Goal: Use online tool/utility

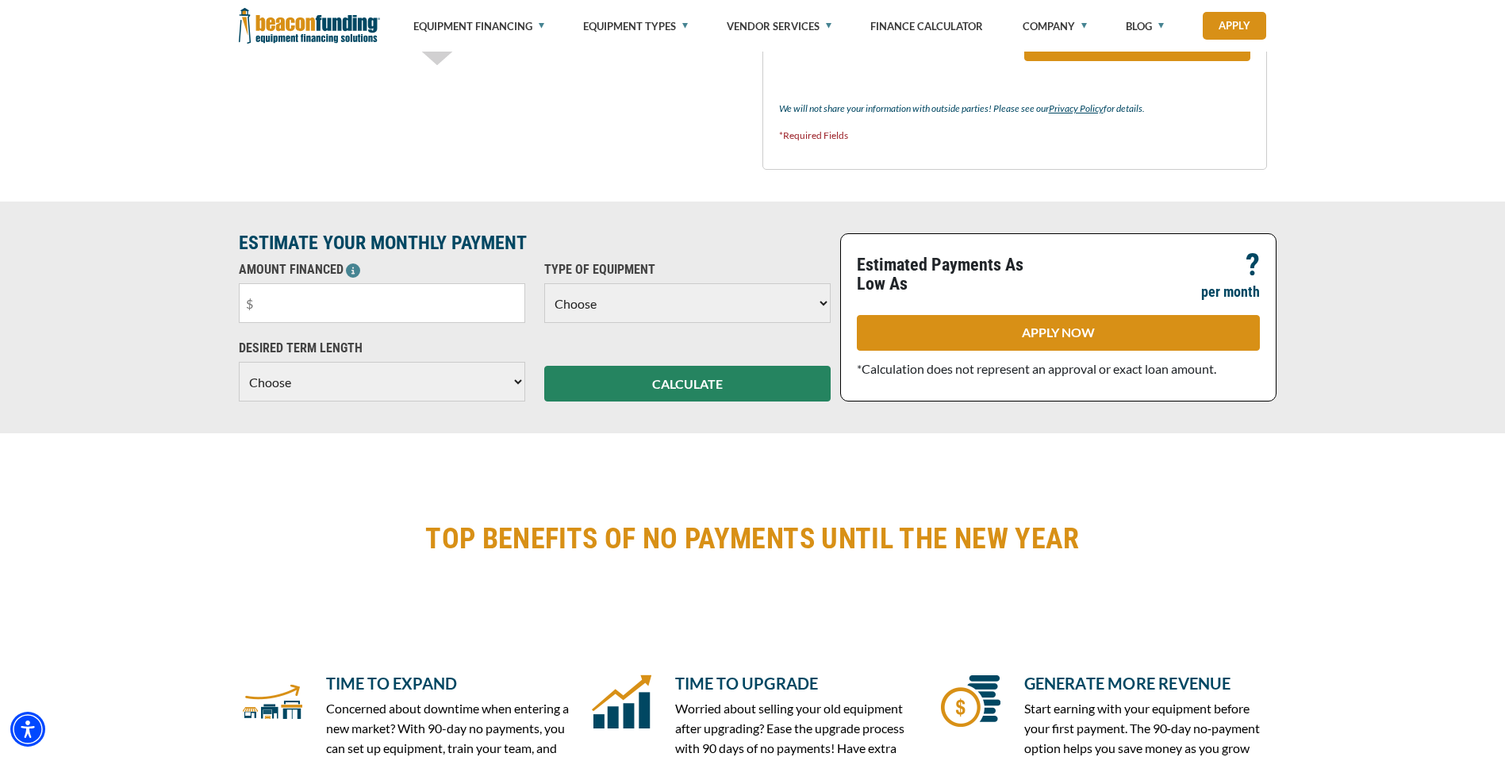
scroll to position [1032, 0]
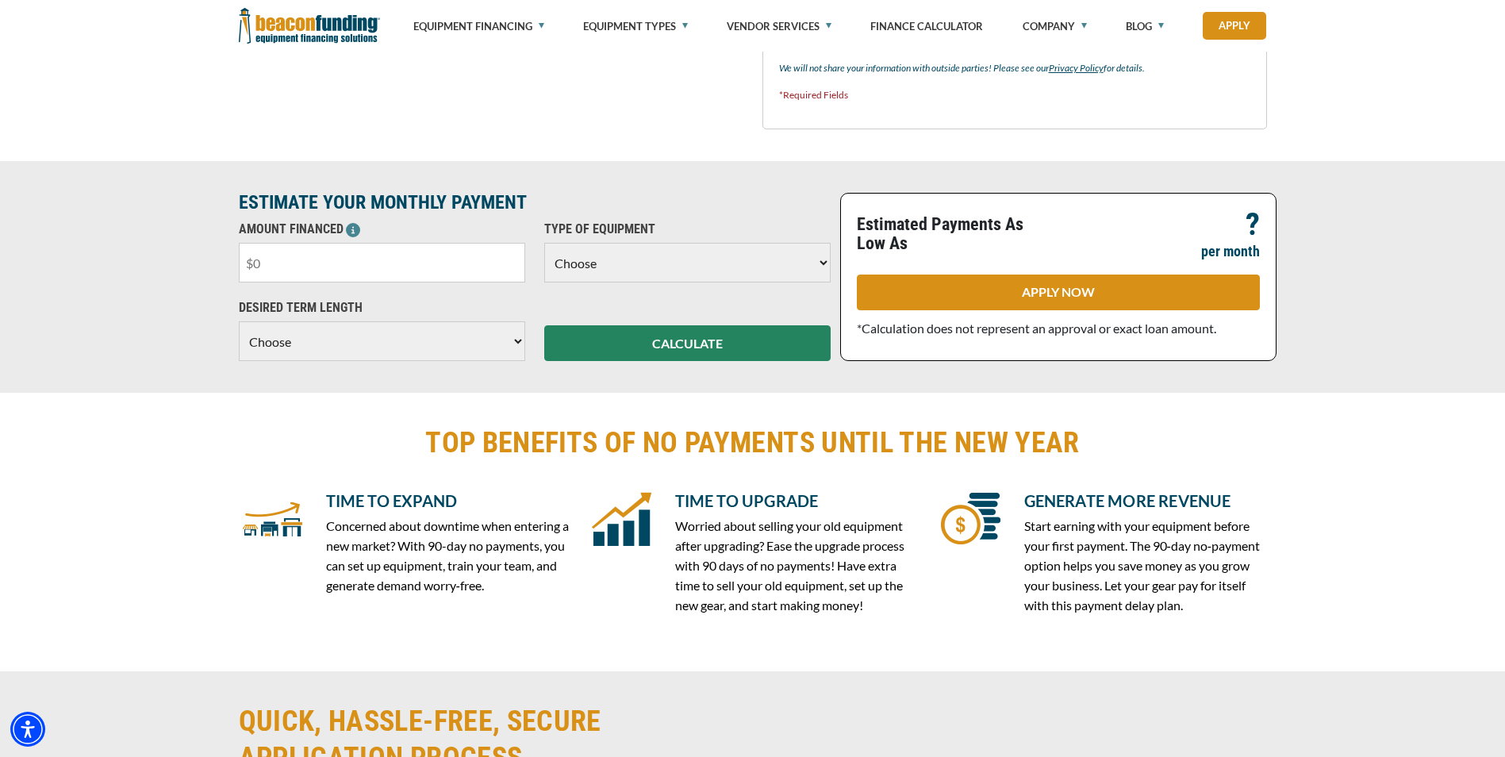
click at [322, 278] on input "text" at bounding box center [382, 263] width 286 height 40
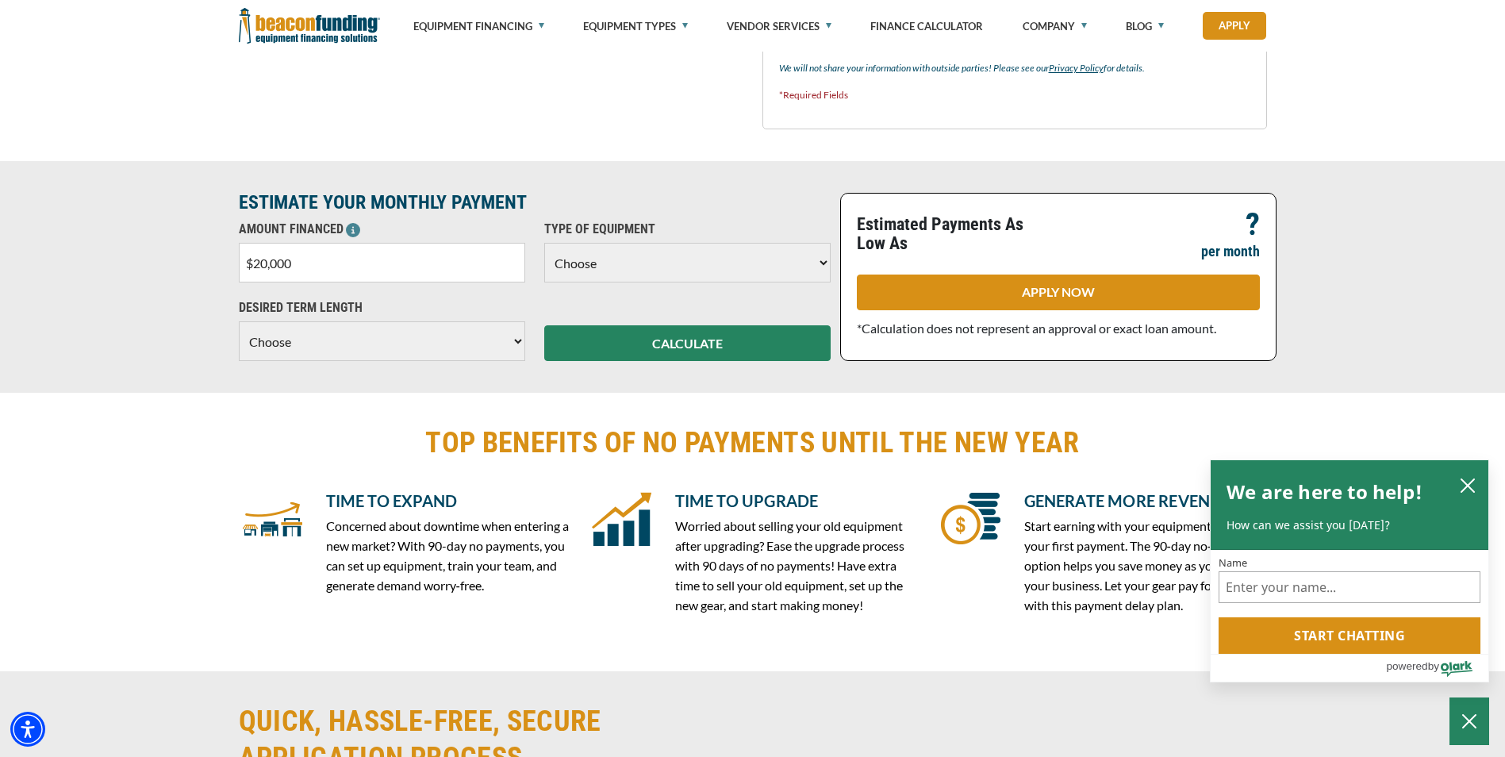
type input "$200,000"
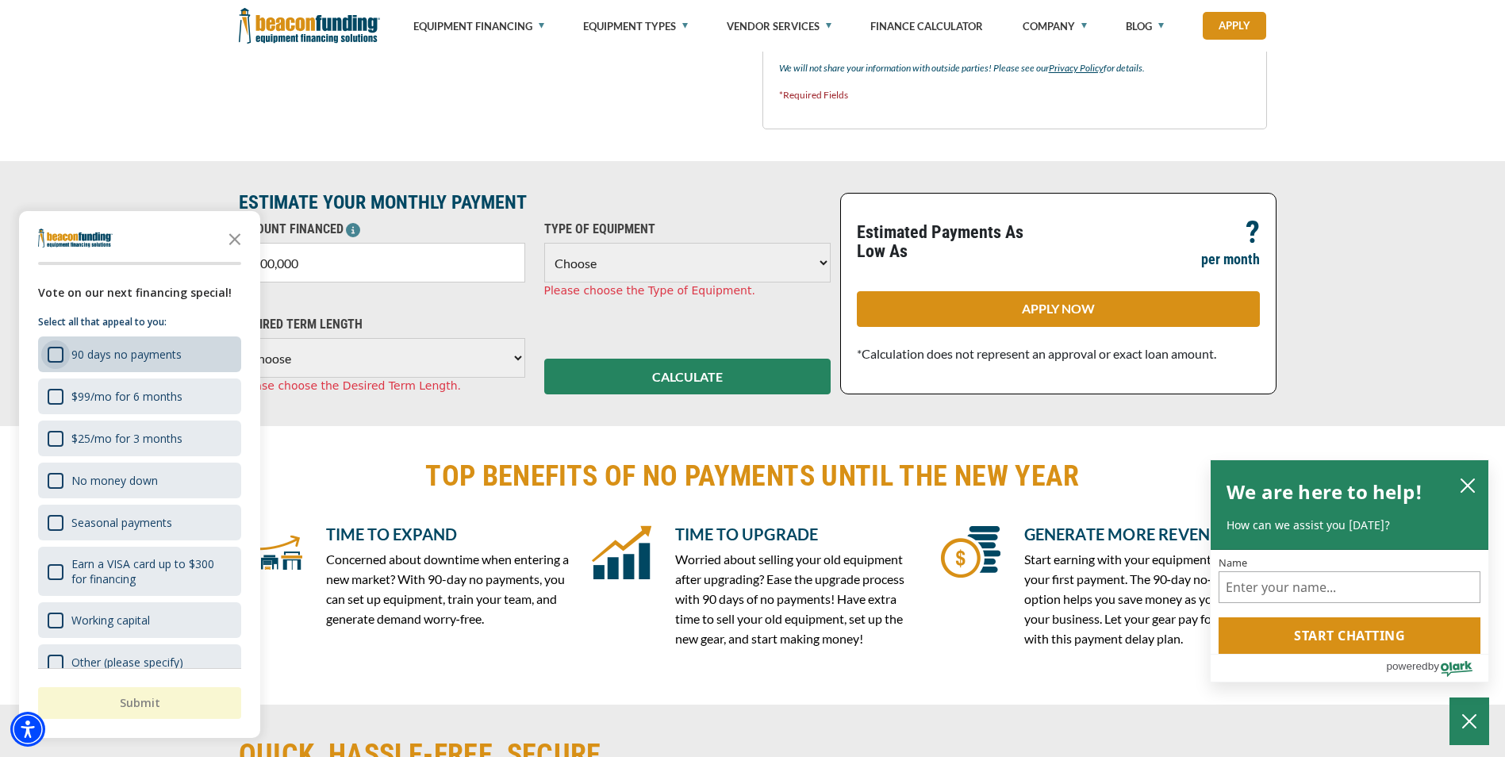
click at [55, 354] on div "90 days no payments" at bounding box center [56, 355] width 16 height 16
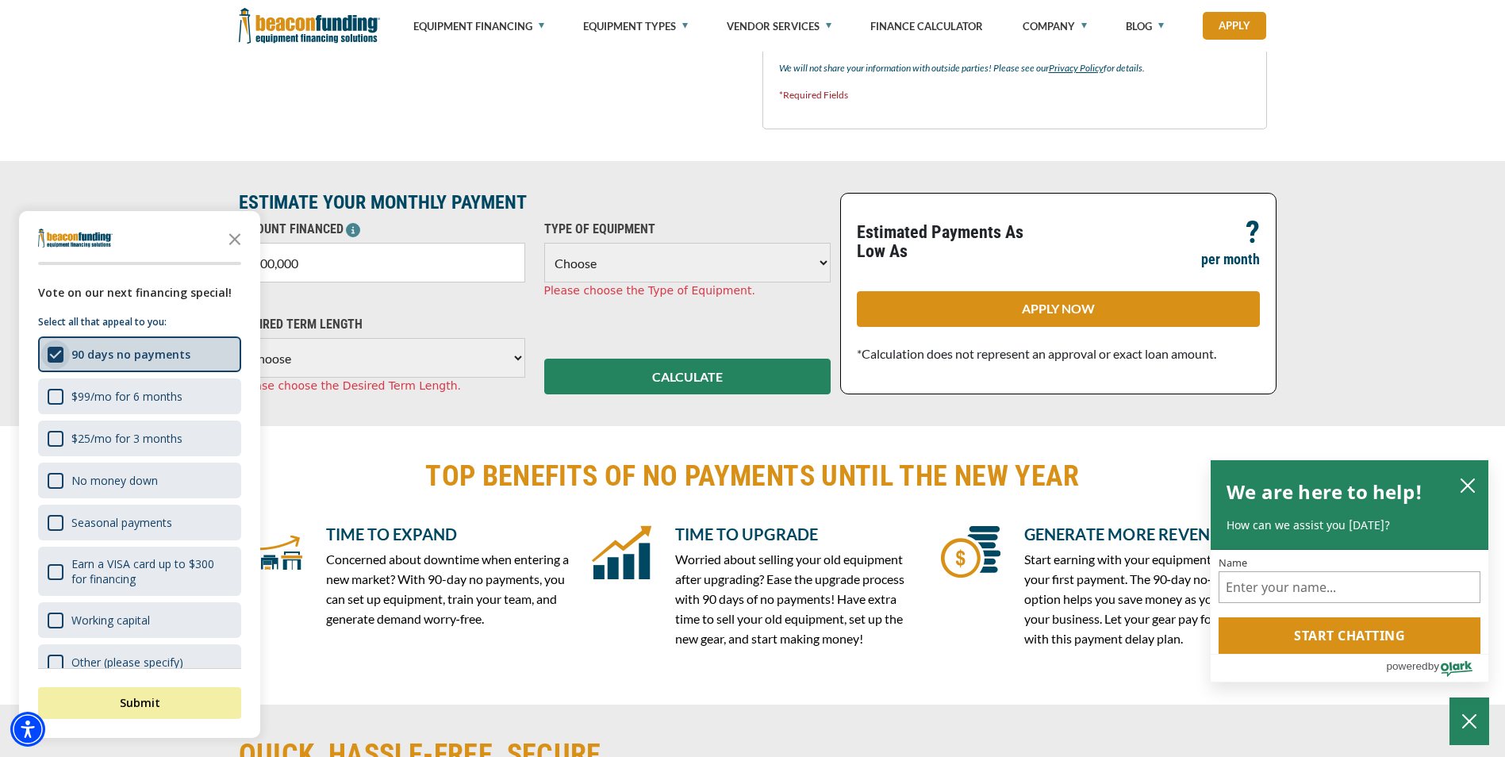
click at [59, 354] on div "Shape" at bounding box center [56, 355] width 16 height 16
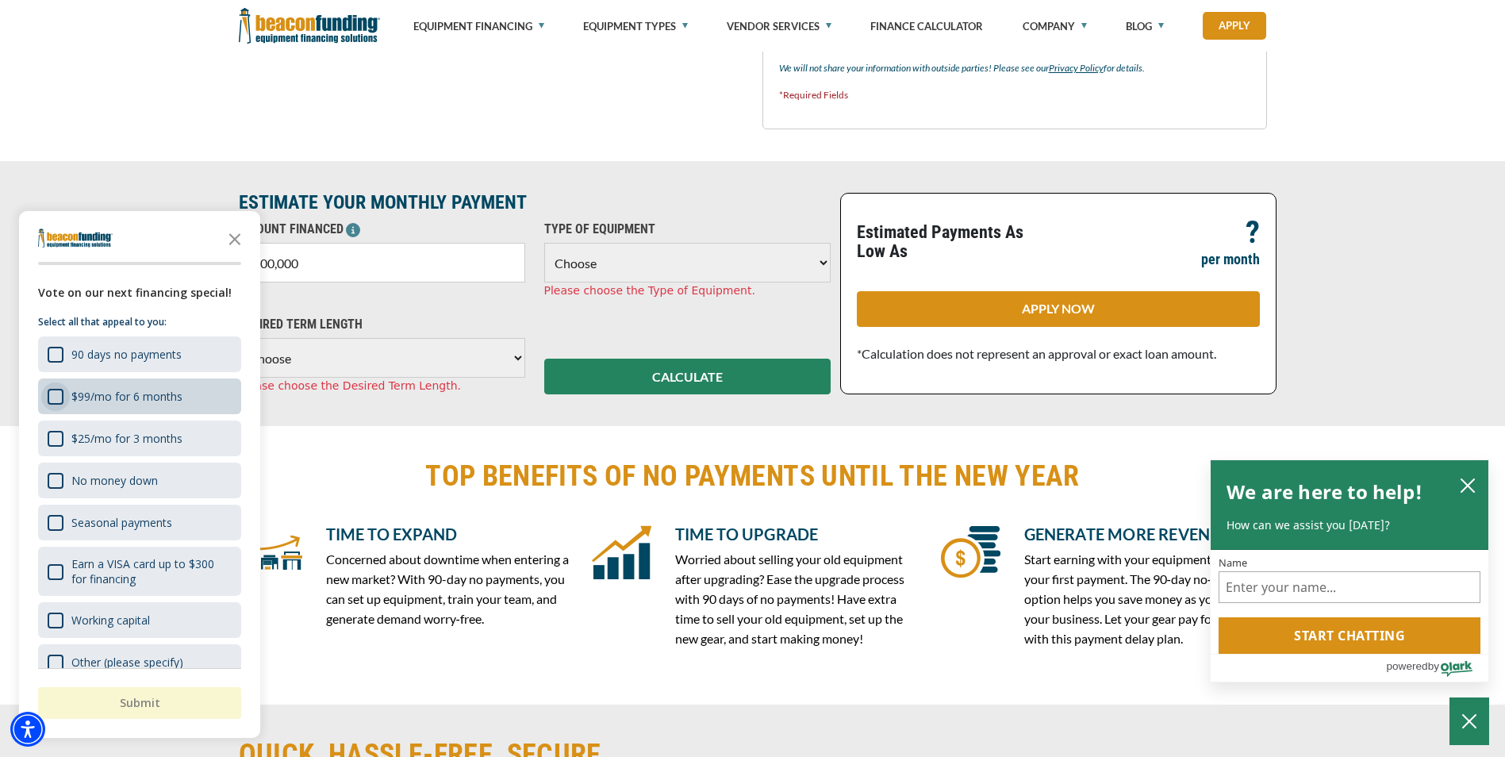
click at [56, 393] on div "$99/mo for 6 months" at bounding box center [56, 397] width 16 height 16
click at [139, 692] on button "Submit" at bounding box center [139, 703] width 203 height 32
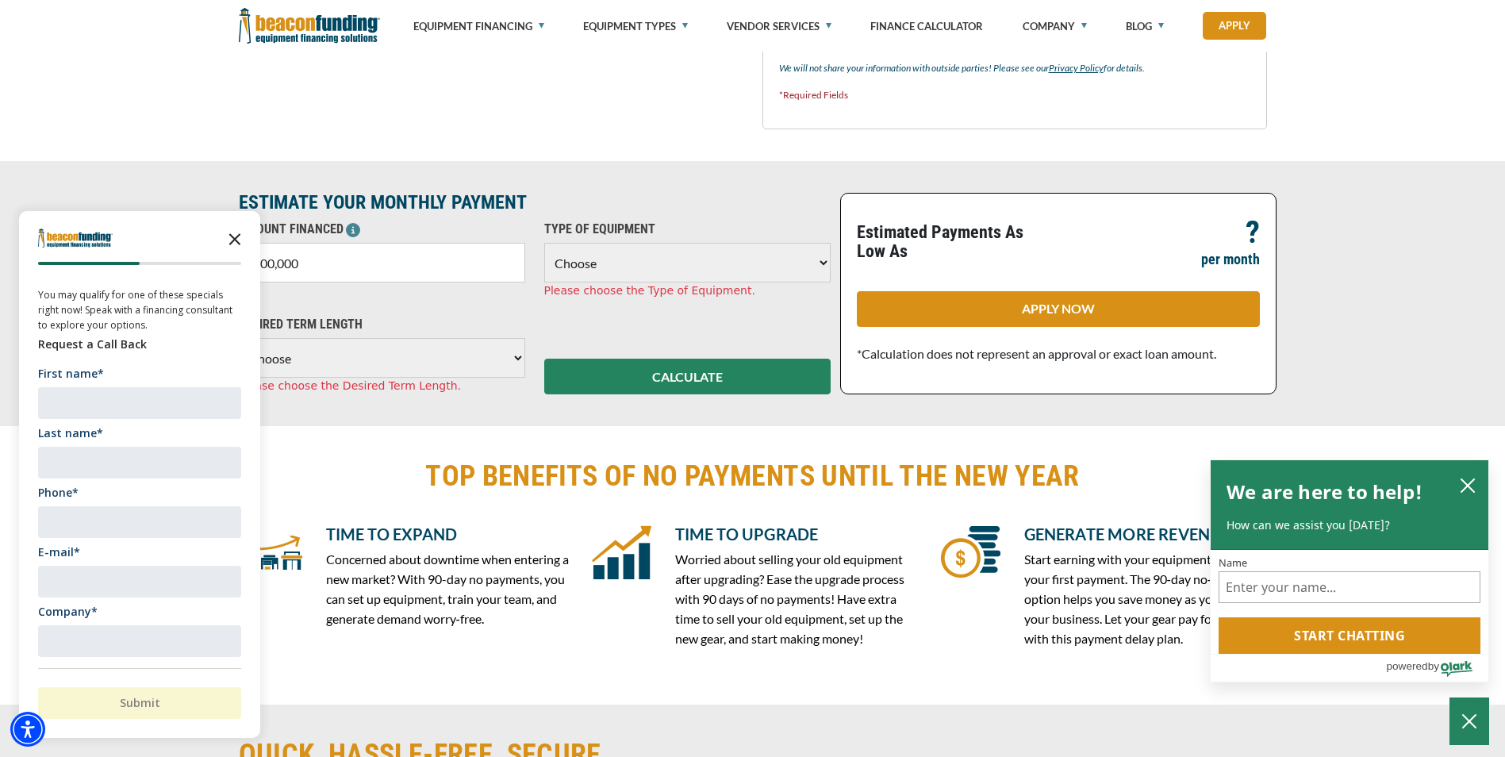
click at [236, 233] on icon "Close the survey" at bounding box center [235, 238] width 32 height 32
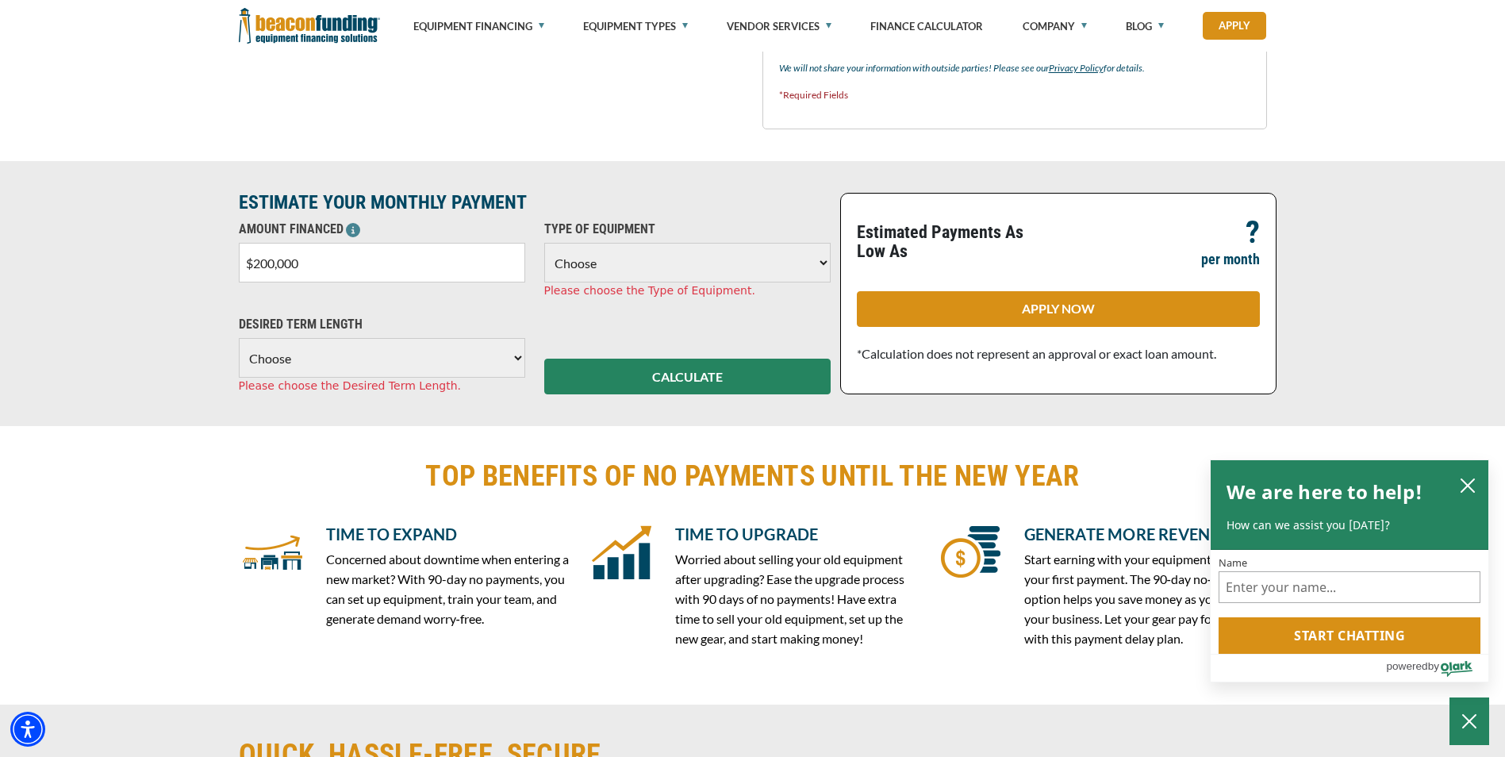
click at [620, 252] on select "Choose Backhoe Boom/Bucket Truck Chipper Commercial Mower Crane DTG/DTF Printin…" at bounding box center [687, 263] width 286 height 40
select select "6"
click at [544, 243] on select "Choose Backhoe Boom/Bucket Truck Chipper Commercial Mower Crane DTG/DTF Printin…" at bounding box center [687, 263] width 286 height 40
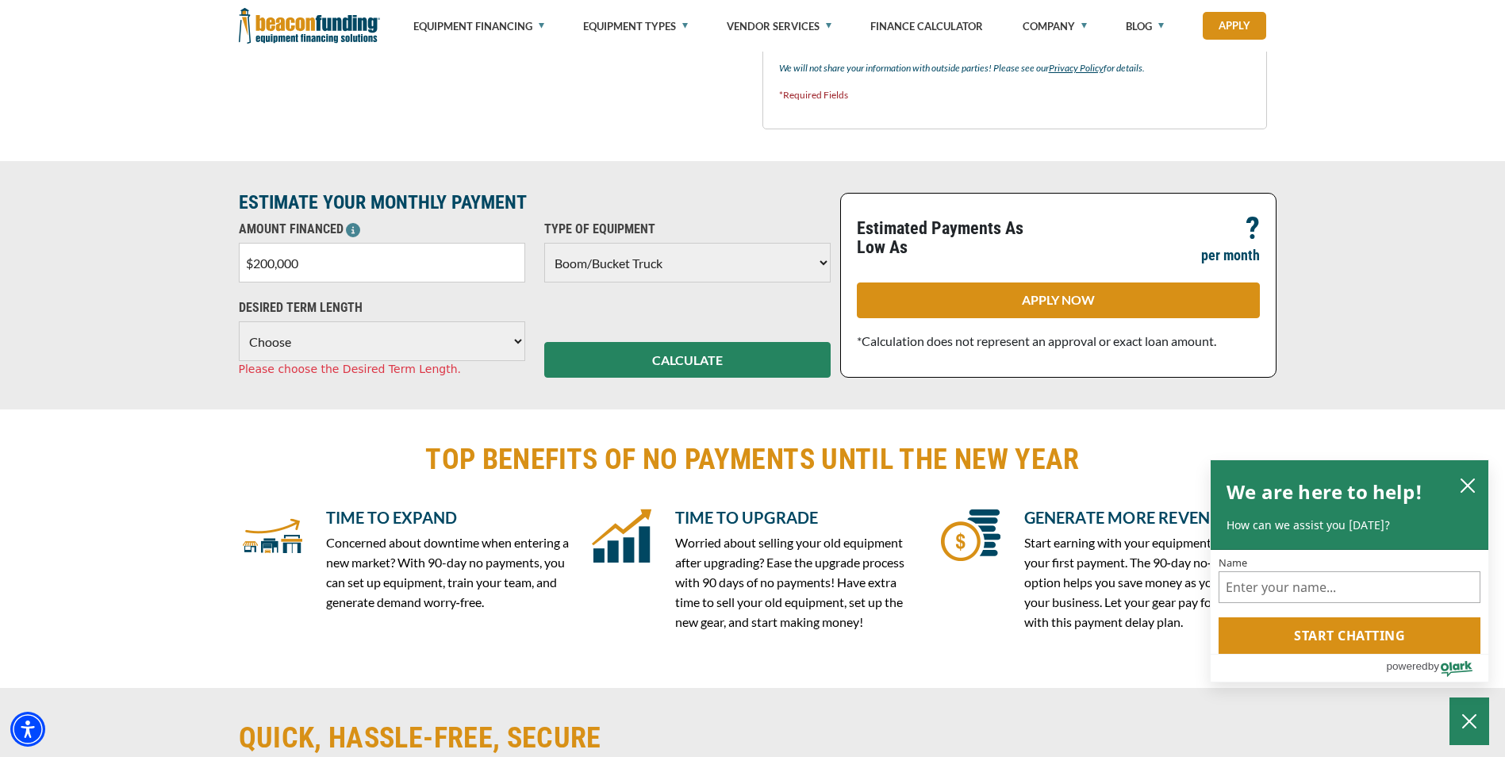
click at [325, 344] on select "Choose 36 Months 48 Months 60 Months 72 Months 84 Months" at bounding box center [382, 341] width 286 height 40
select select "60"
click at [239, 321] on select "Choose 36 Months 48 Months 60 Months 72 Months 84 Months" at bounding box center [382, 341] width 286 height 40
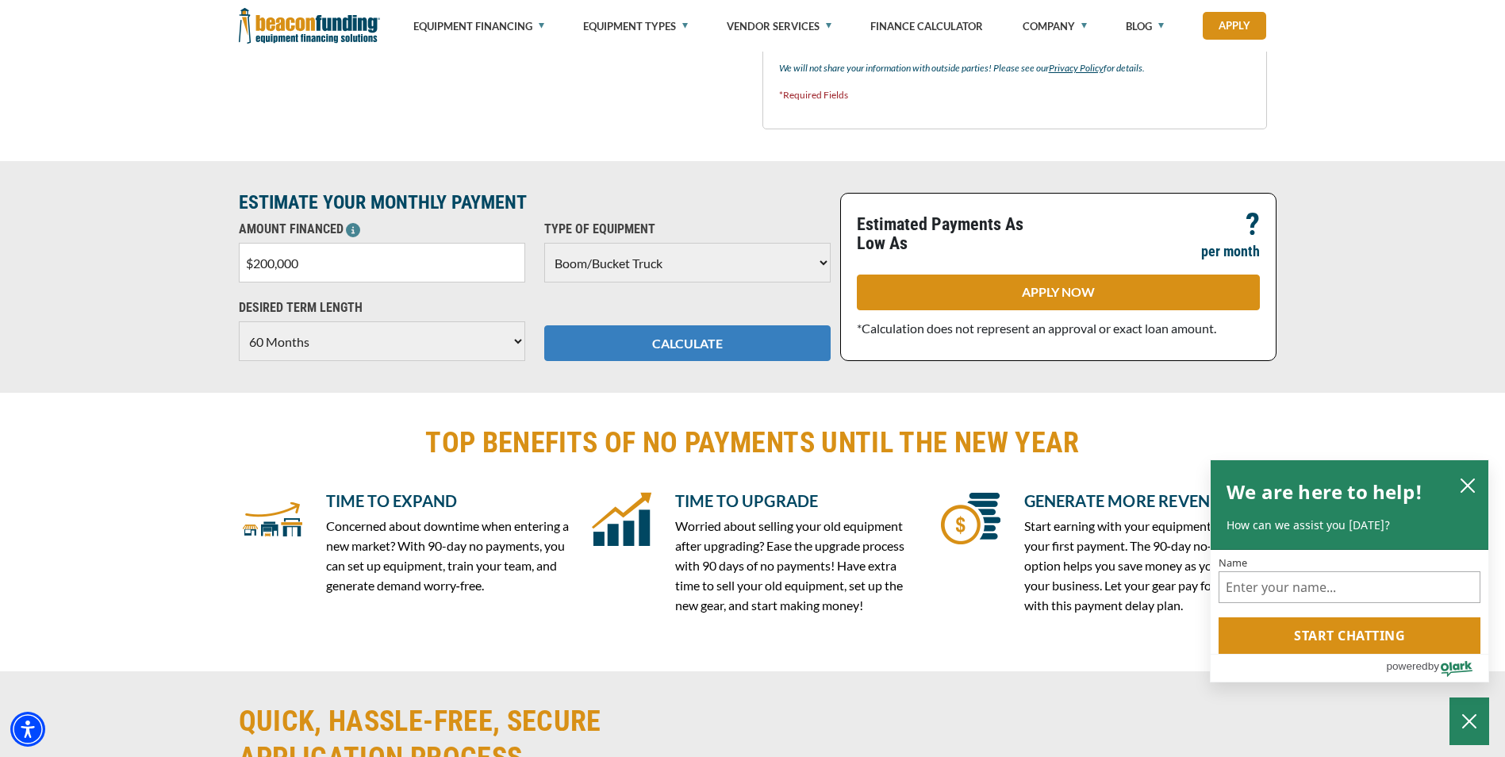
click at [673, 340] on button "CALCULATE" at bounding box center [687, 343] width 286 height 36
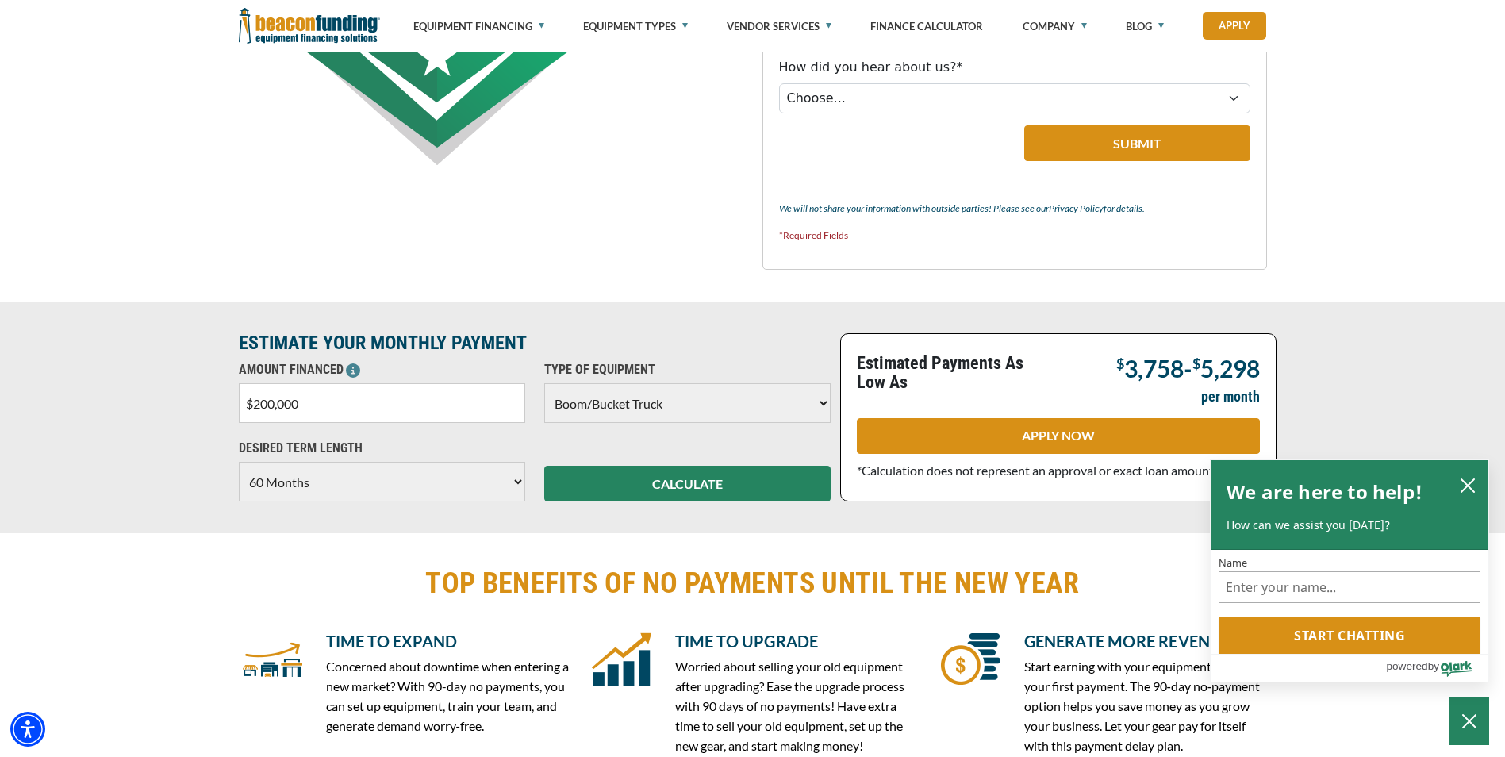
scroll to position [952, 0]
